Goal: Information Seeking & Learning: Learn about a topic

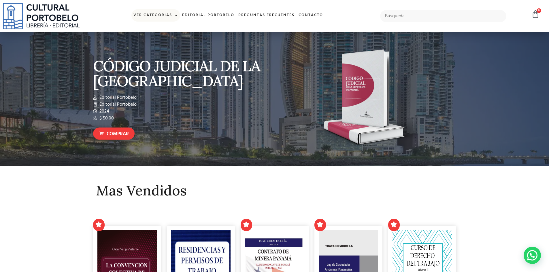
click at [163, 14] on link "Ver Categorías" at bounding box center [155, 15] width 49 height 12
click at [162, 14] on link "Ver Categorías" at bounding box center [155, 15] width 49 height 12
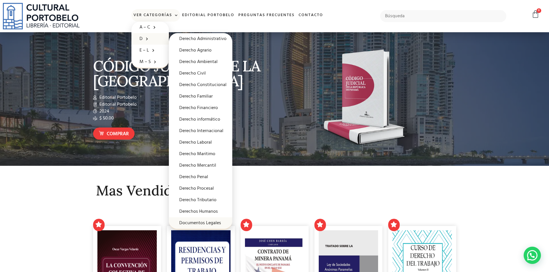
click at [209, 224] on link "Documentos Legales" at bounding box center [200, 224] width 63 height 12
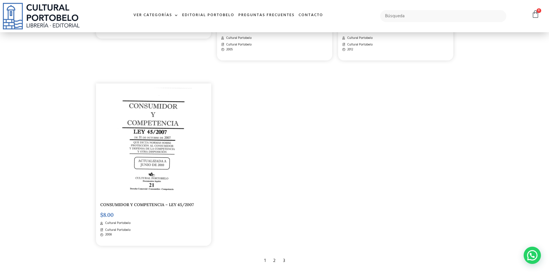
scroll to position [988, 0]
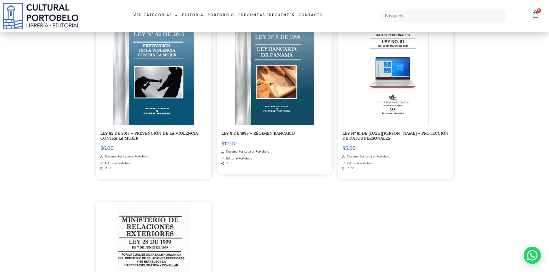
scroll to position [986, 0]
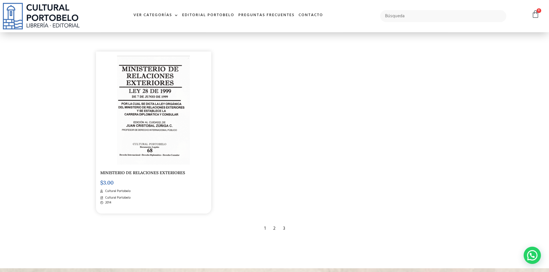
scroll to position [1087, 0]
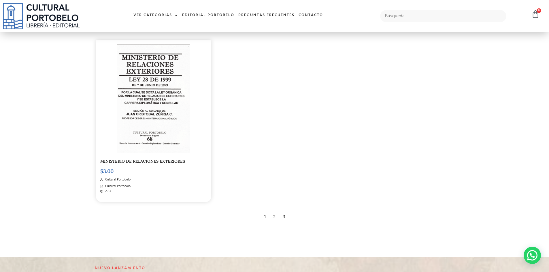
click at [282, 218] on div "3" at bounding box center [284, 217] width 8 height 13
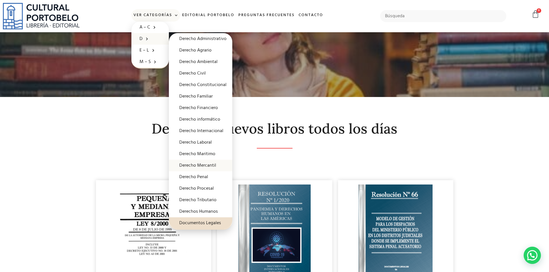
click at [214, 166] on link "Derecho Mercantil" at bounding box center [200, 166] width 63 height 12
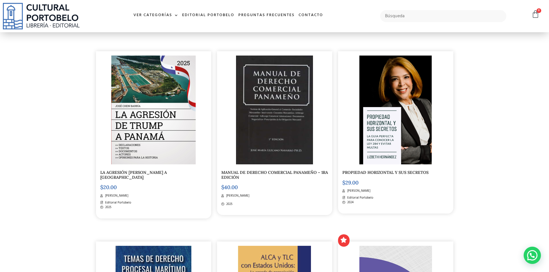
scroll to position [324, 0]
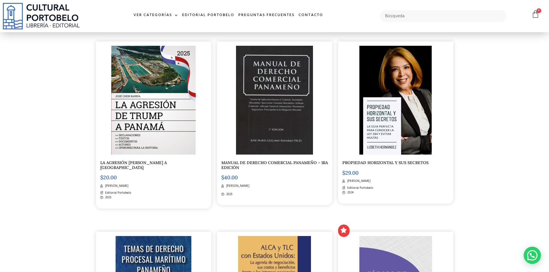
click at [278, 101] on img at bounding box center [274, 100] width 77 height 109
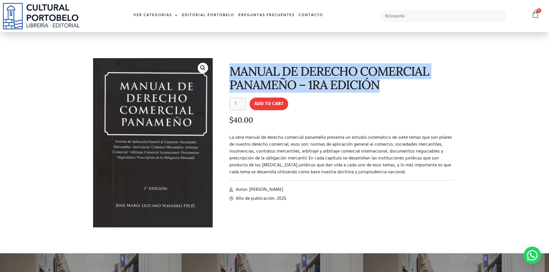
drag, startPoint x: 233, startPoint y: 71, endPoint x: 388, endPoint y: 86, distance: 156.2
click at [388, 86] on h1 "MANUAL DE DERECHO COMERCIAL PANAMEÑO – 1RA EDICIÓN" at bounding box center [341, 78] width 225 height 27
copy h1 "MANUAL DE DERECHO COMERCIAL PANAMEÑO – 1RA EDICIÓN"
